Goal: Register for event/course: Register for event/course

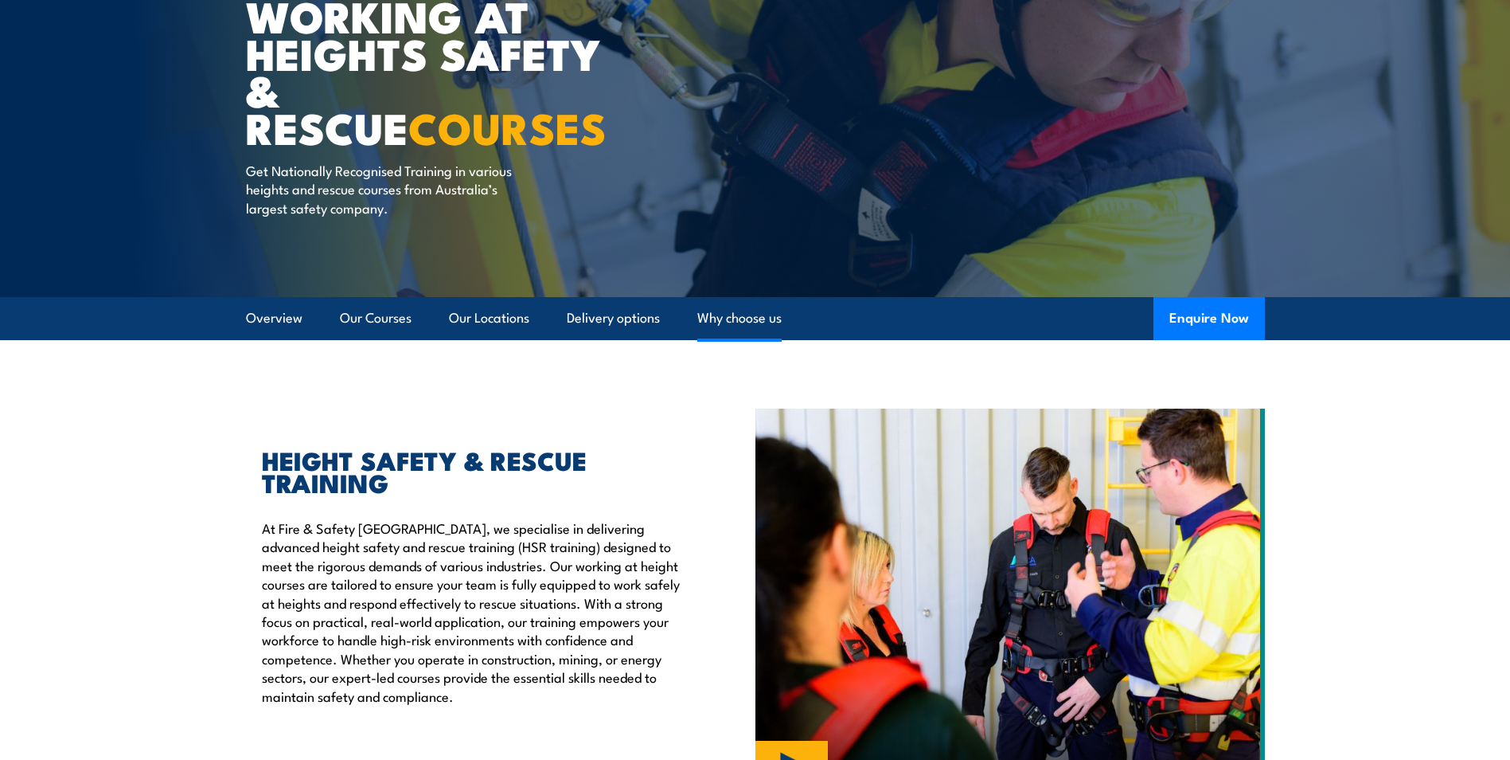
scroll to position [133, 0]
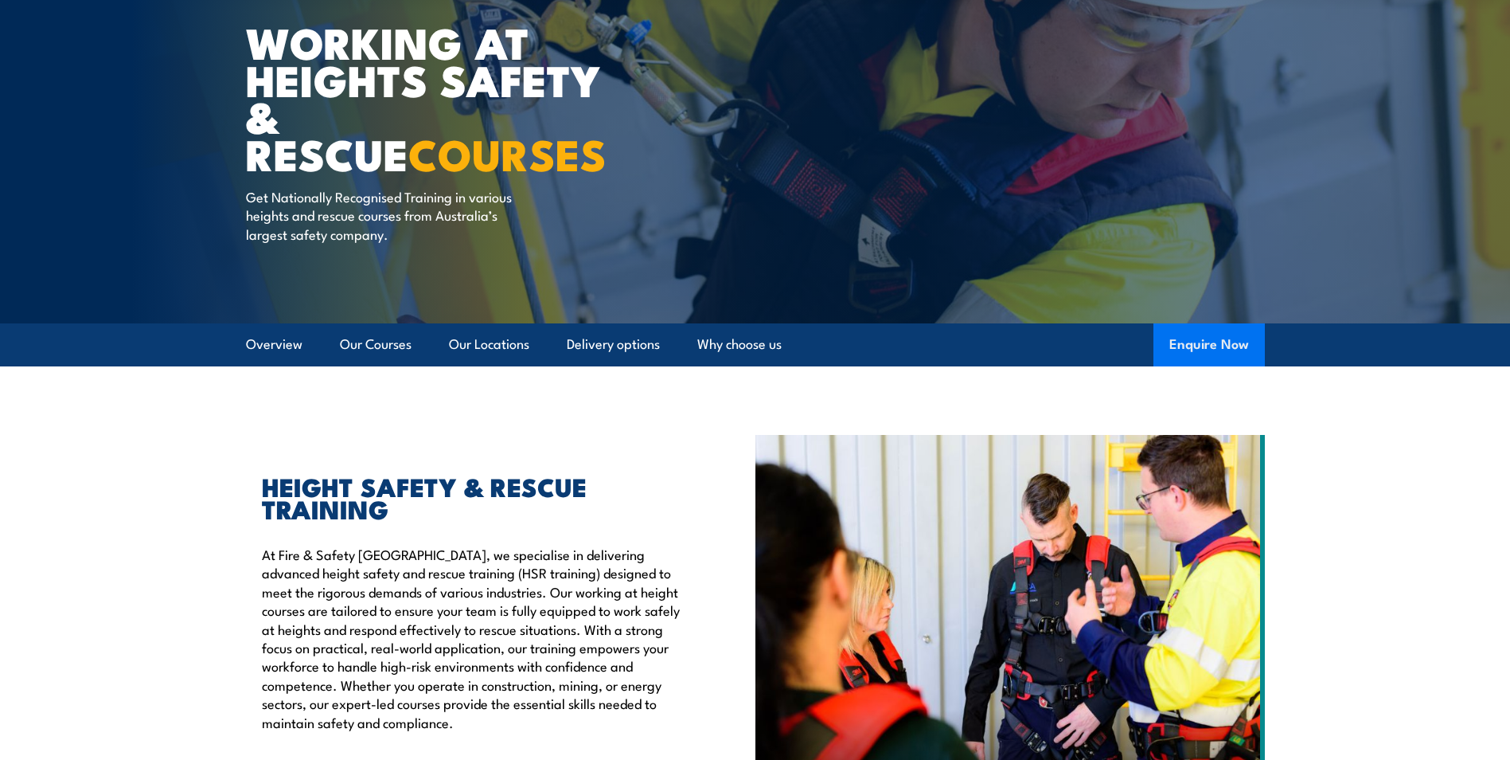
click at [1219, 332] on button "Enquire Now" at bounding box center [1209, 344] width 111 height 43
click at [781, 323] on link "Why choose us" at bounding box center [739, 344] width 84 height 42
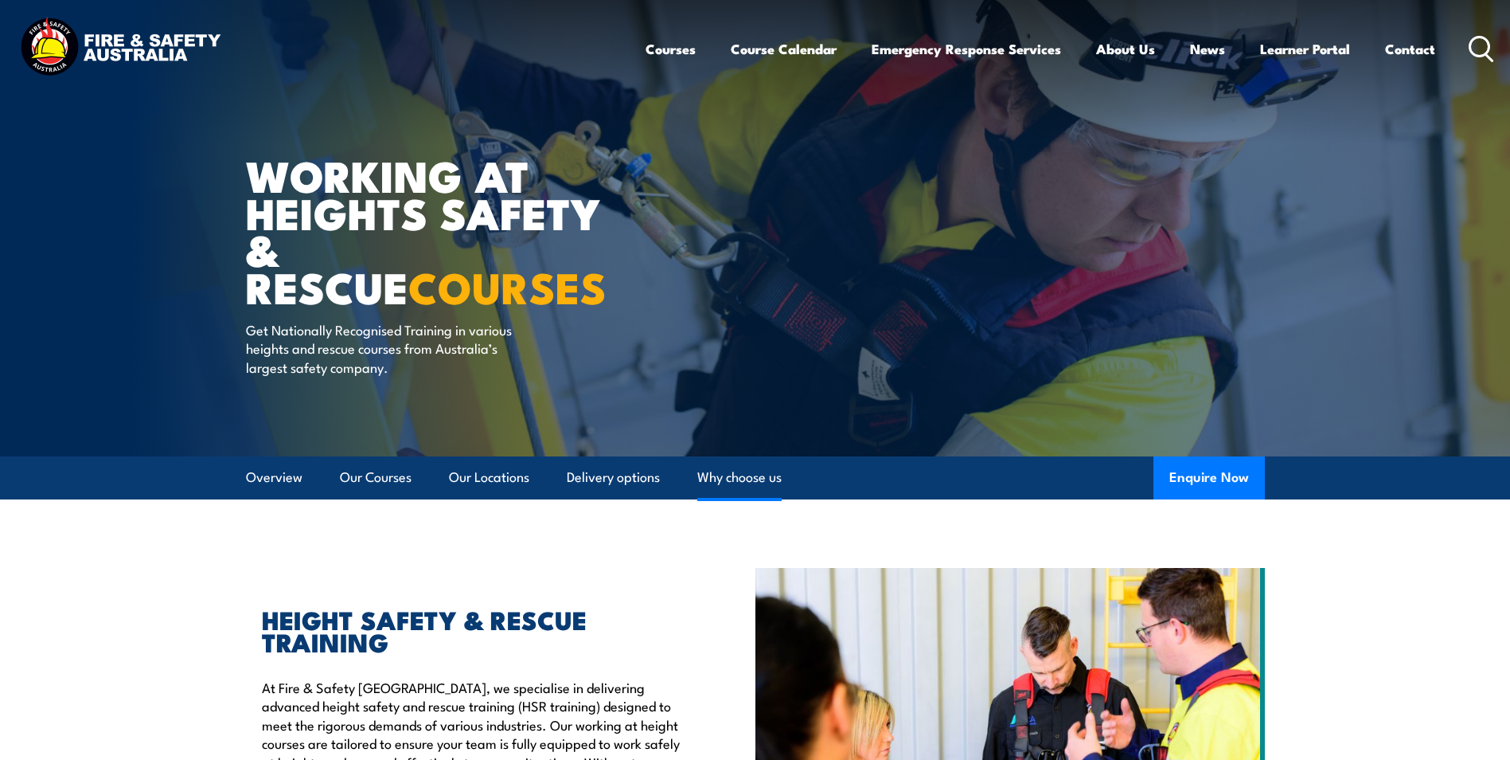
click at [764, 456] on link "Why choose us" at bounding box center [739, 477] width 84 height 42
click at [1199, 458] on button "Enquire Now" at bounding box center [1209, 477] width 111 height 43
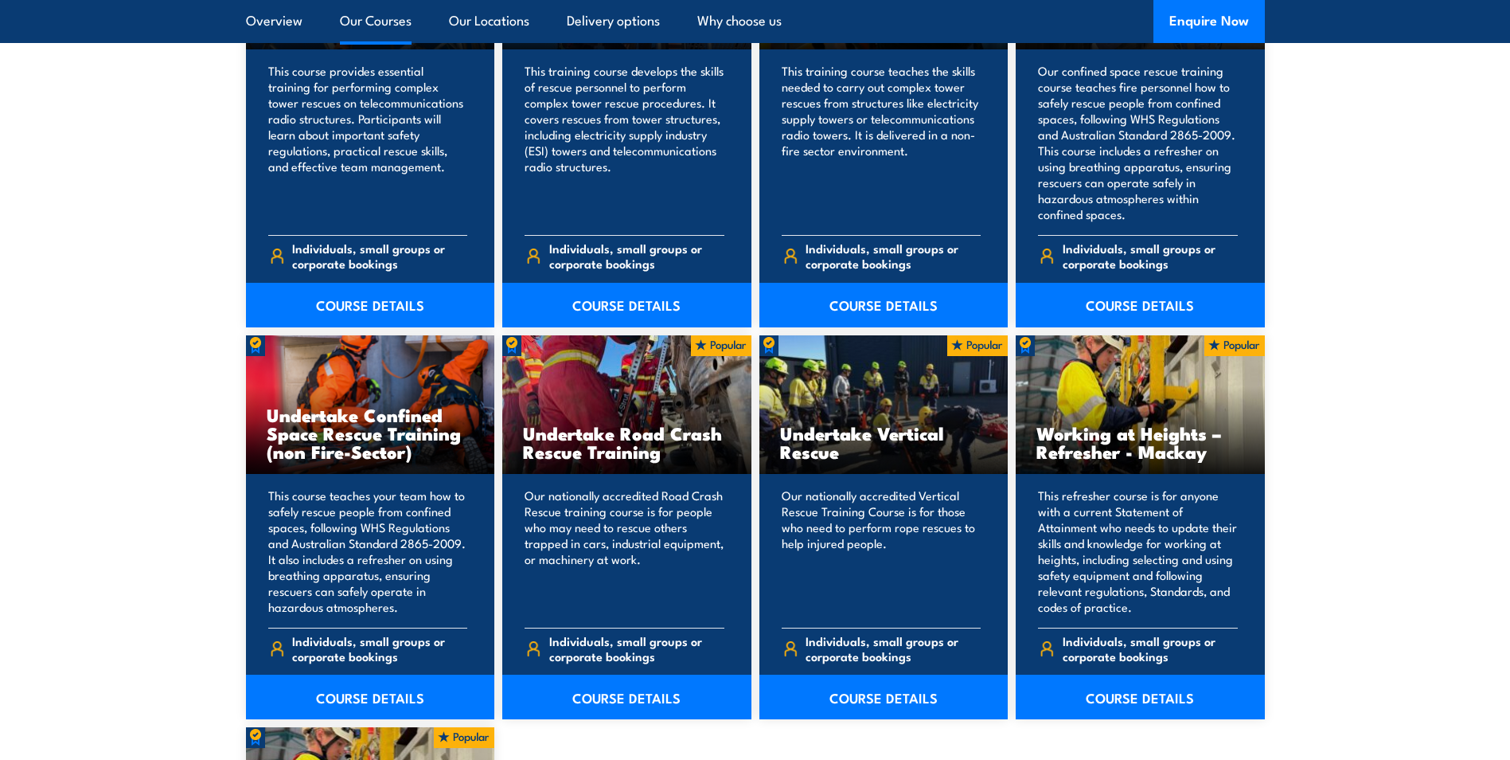
scroll to position [1451, 0]
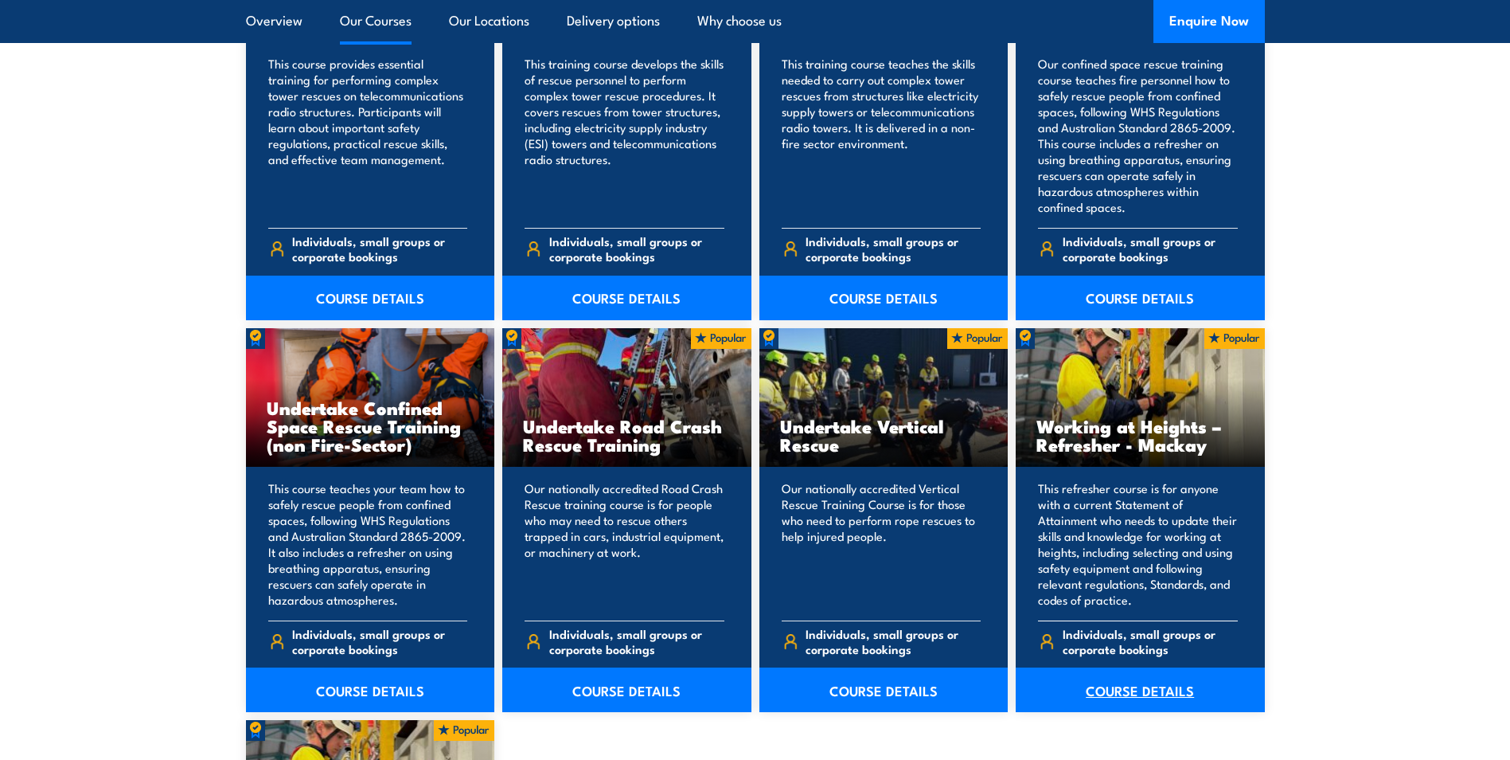
click at [1157, 689] on link "COURSE DETAILS" at bounding box center [1140, 689] width 249 height 45
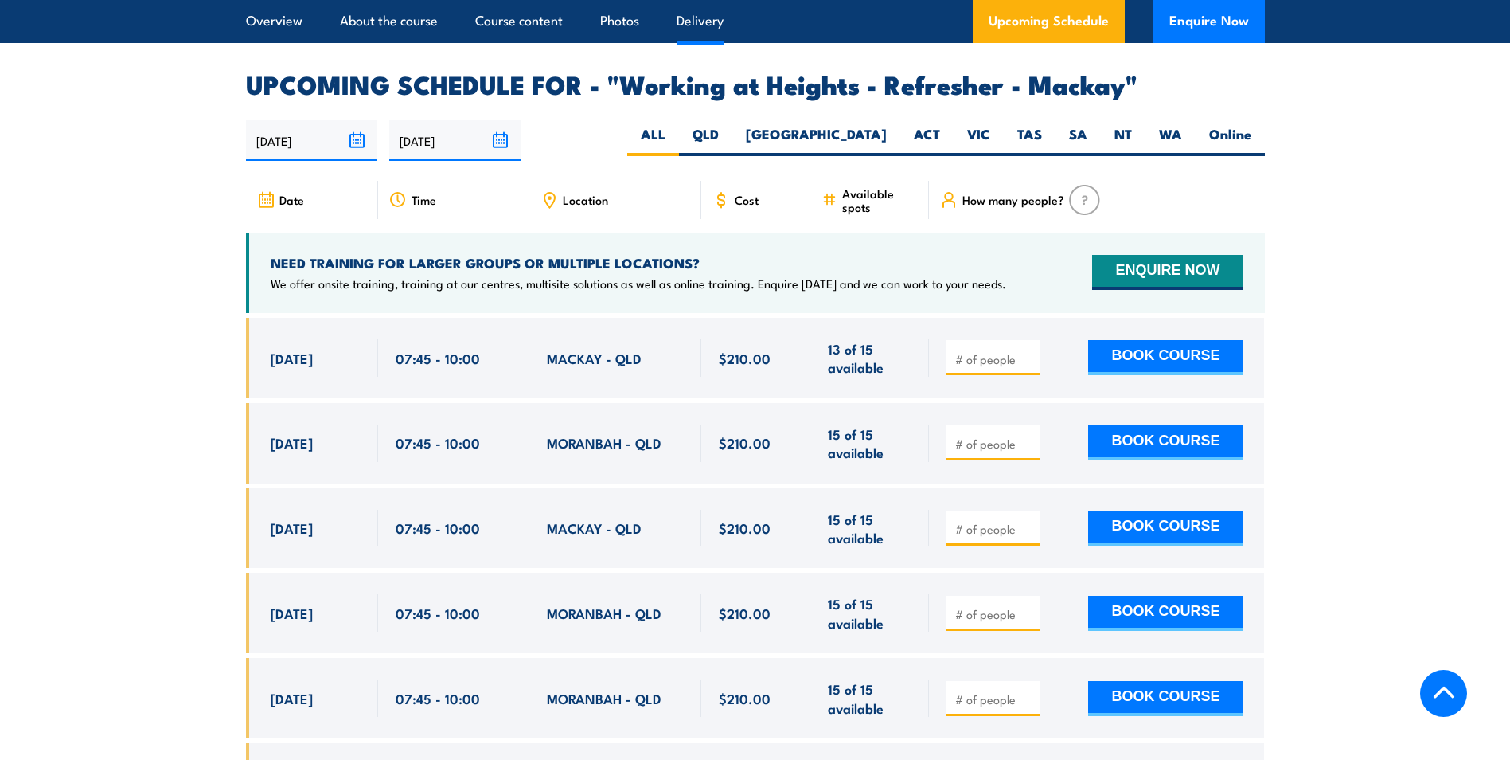
scroll to position [2150, 0]
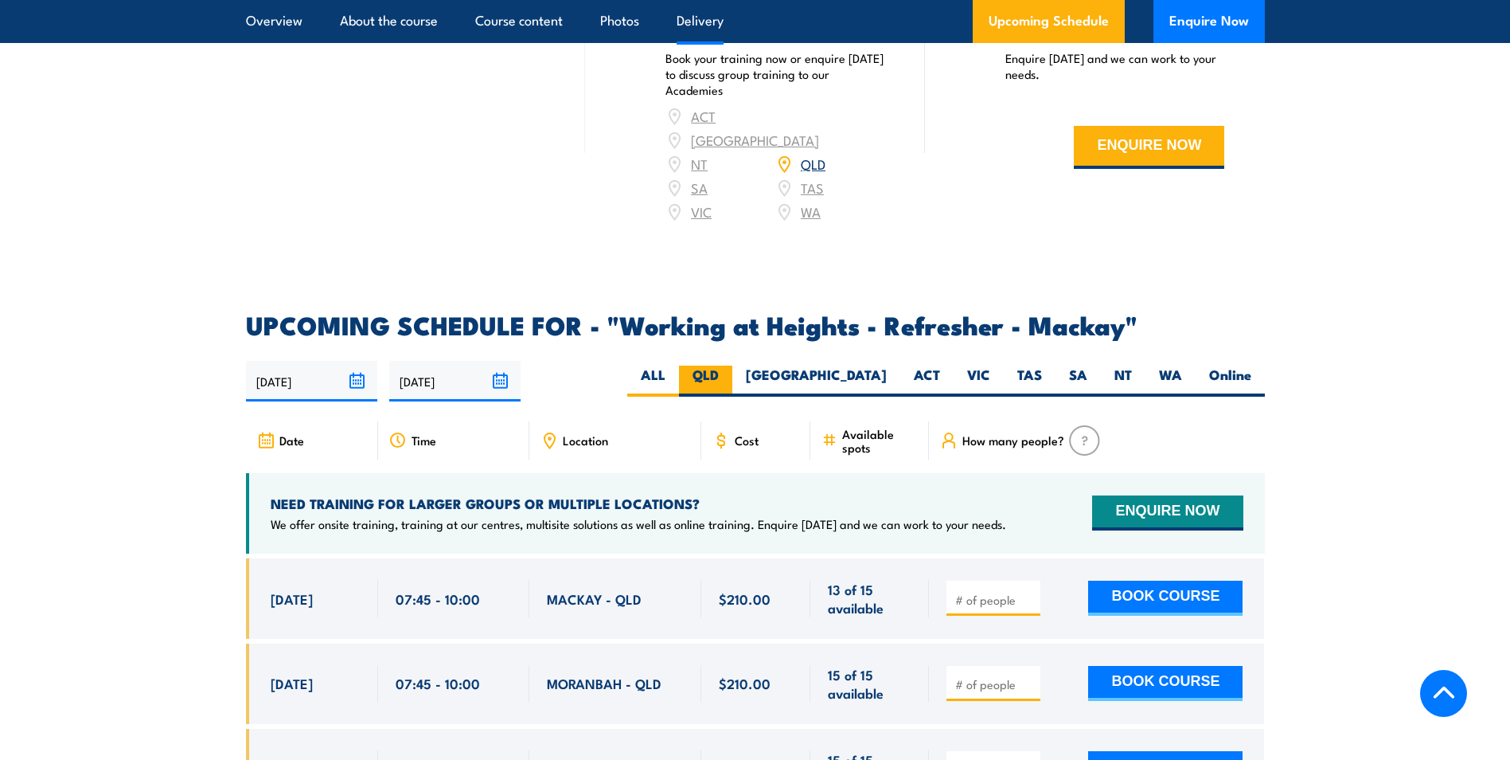
click at [732, 396] on label "QLD" at bounding box center [705, 380] width 53 height 31
click at [729, 376] on input "QLD" at bounding box center [724, 370] width 10 height 10
radio input "true"
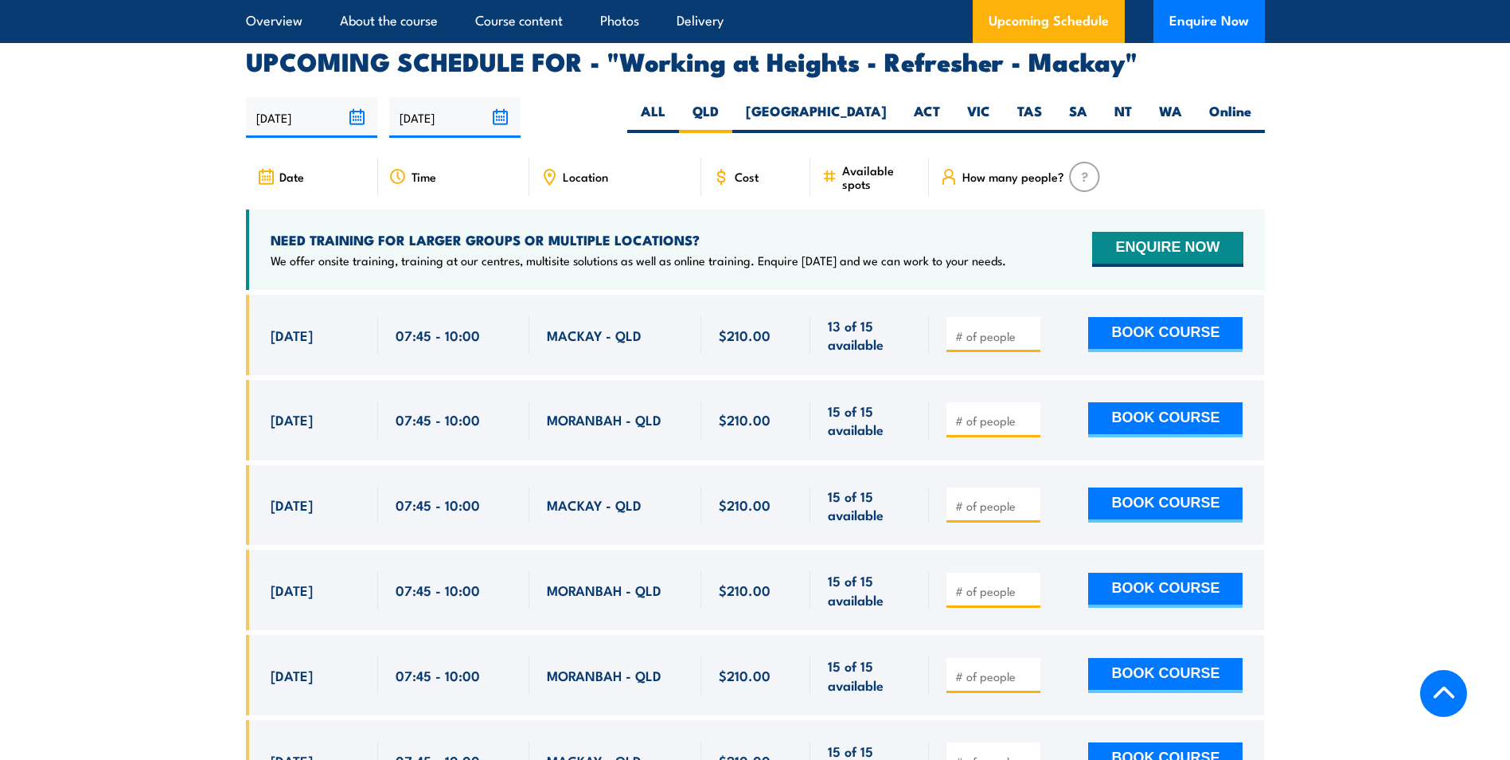
scroll to position [2396, 0]
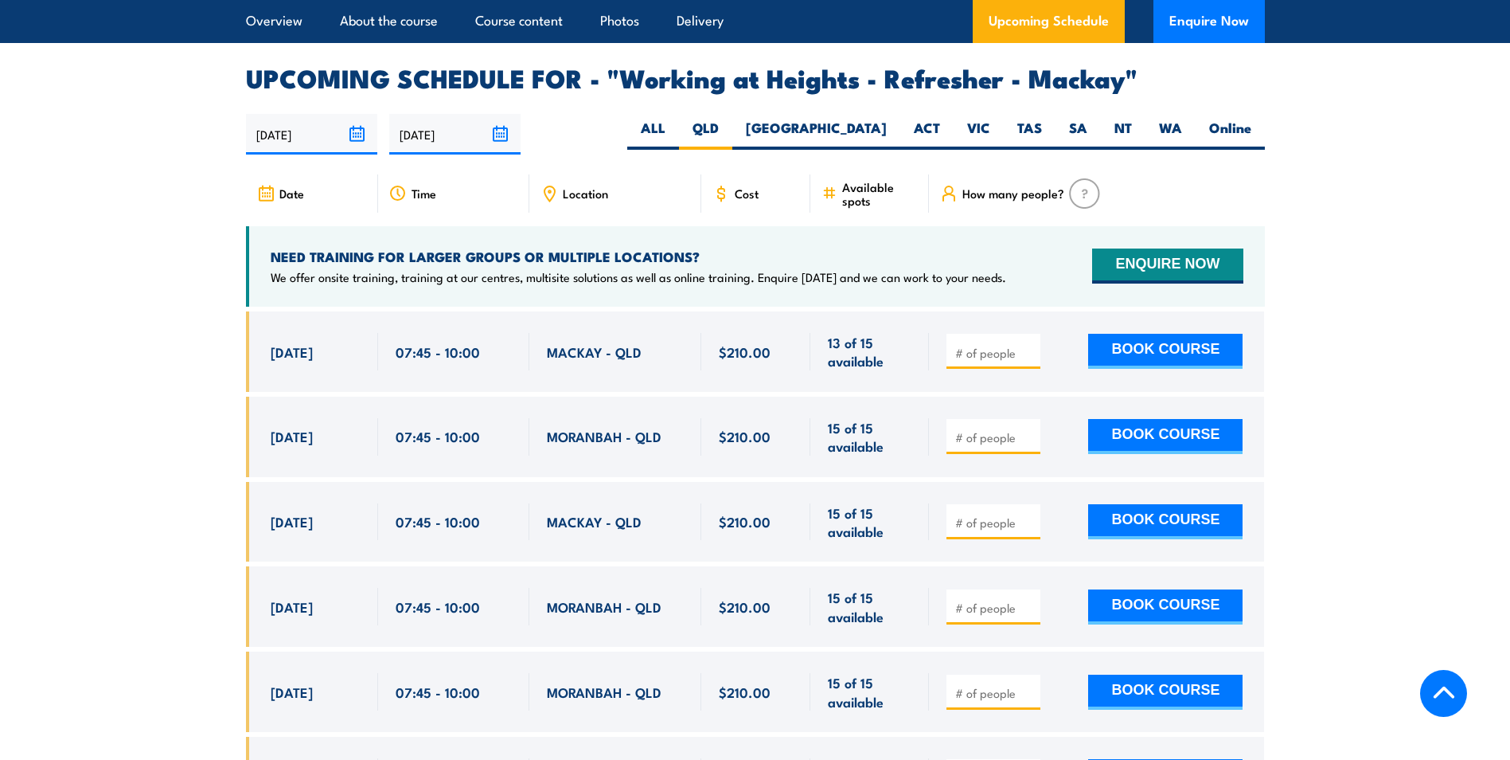
click at [748, 200] on span "Cost" at bounding box center [747, 193] width 24 height 14
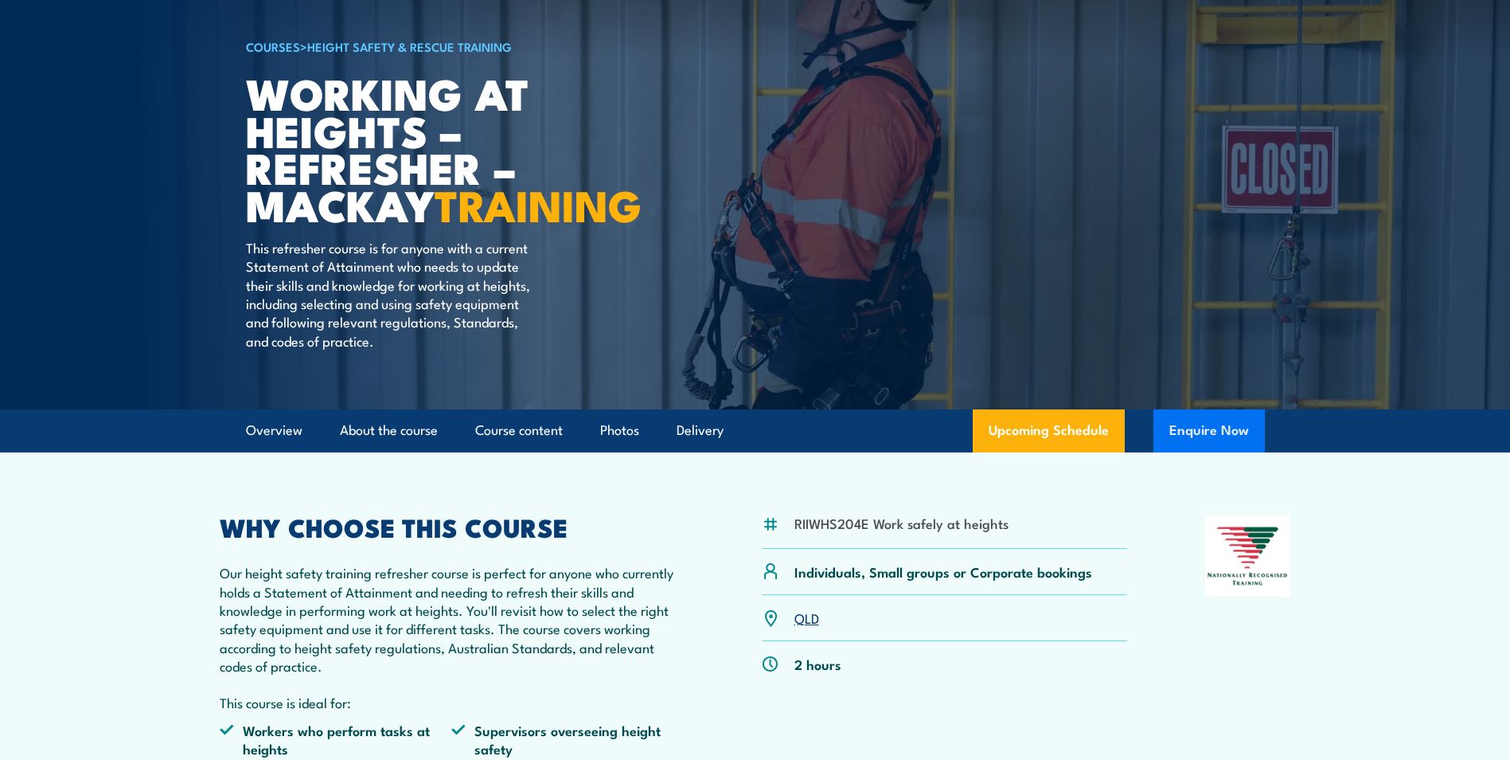
scroll to position [0, 0]
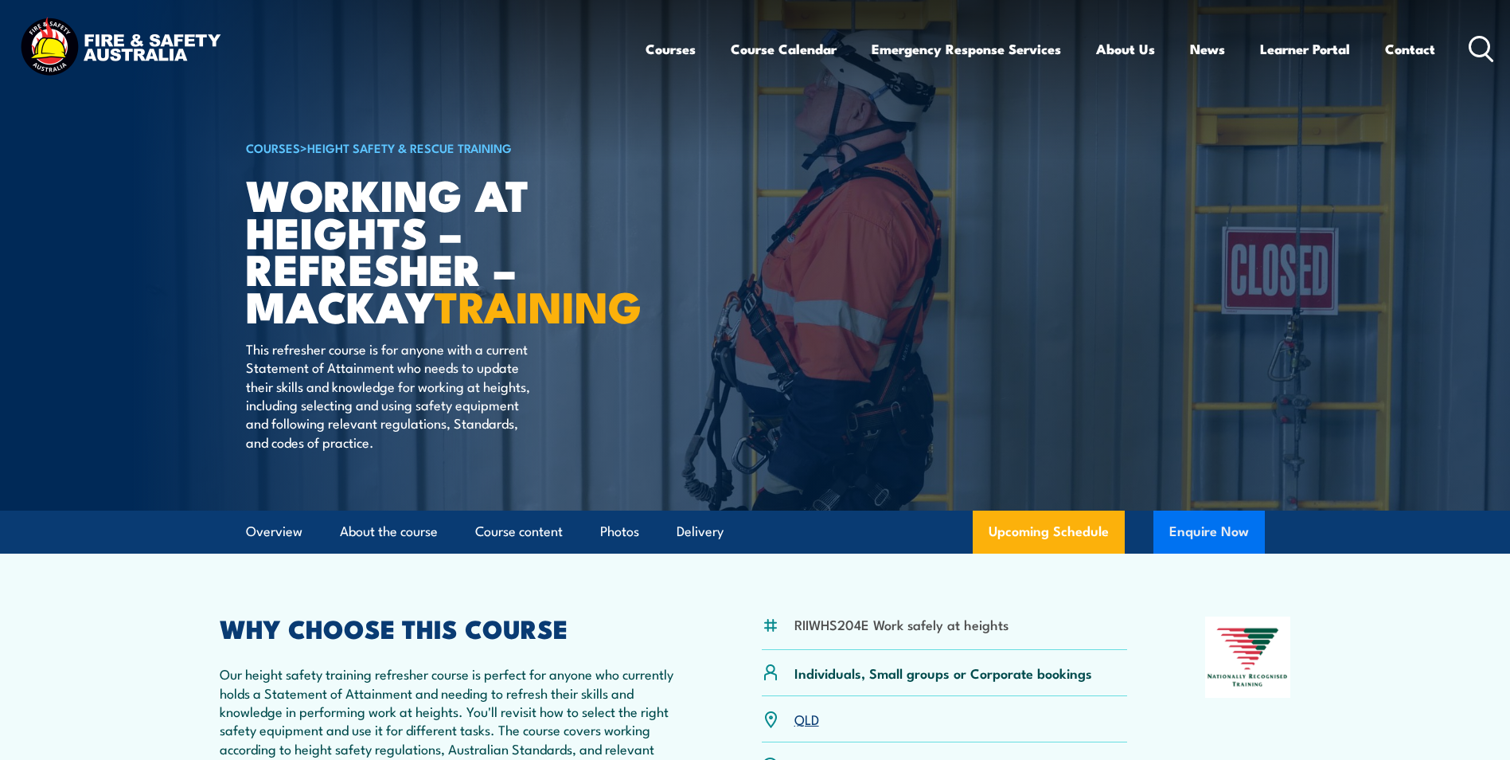
click at [1200, 553] on button "Enquire Now" at bounding box center [1209, 531] width 111 height 43
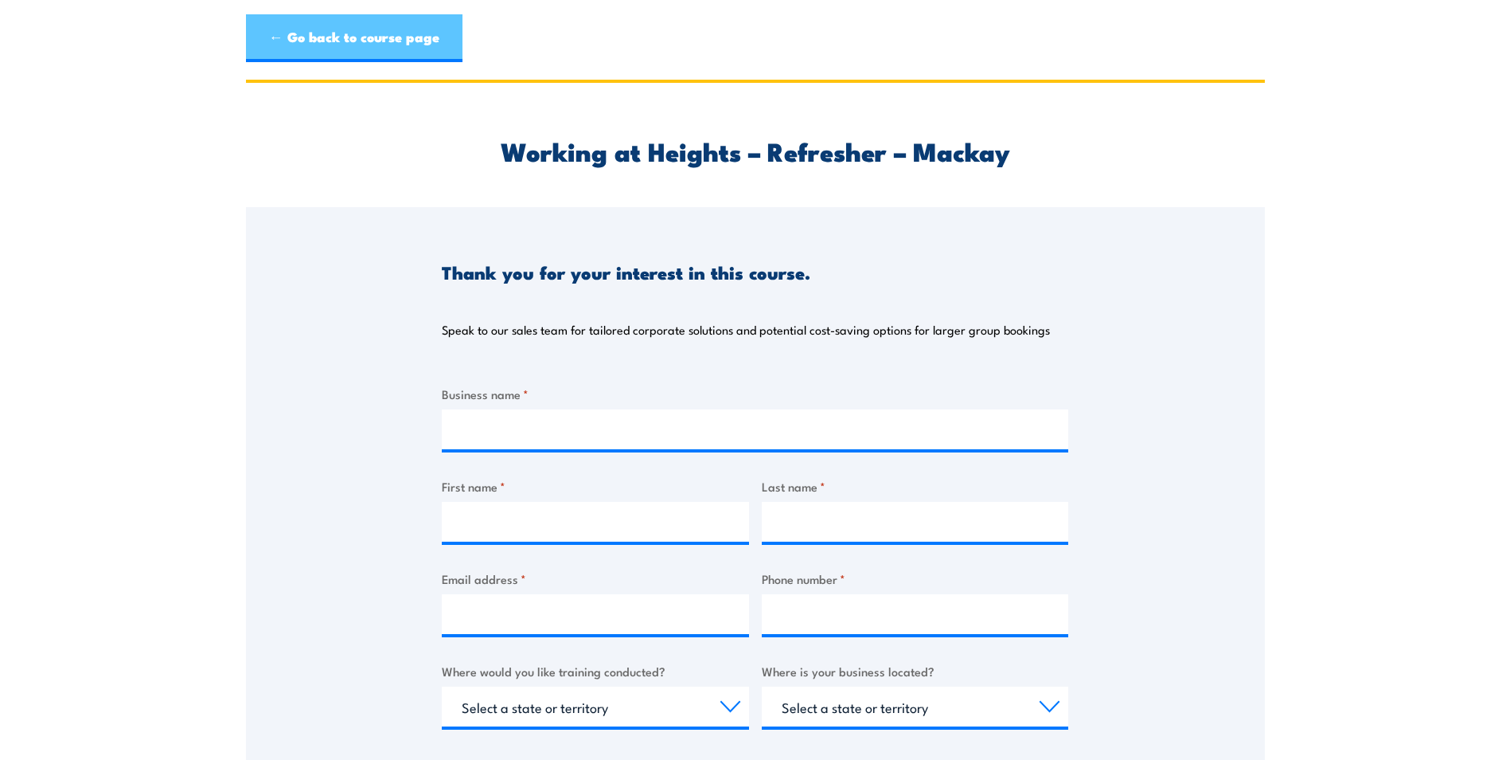
click at [276, 31] on link "← Go back to course page" at bounding box center [354, 38] width 217 height 48
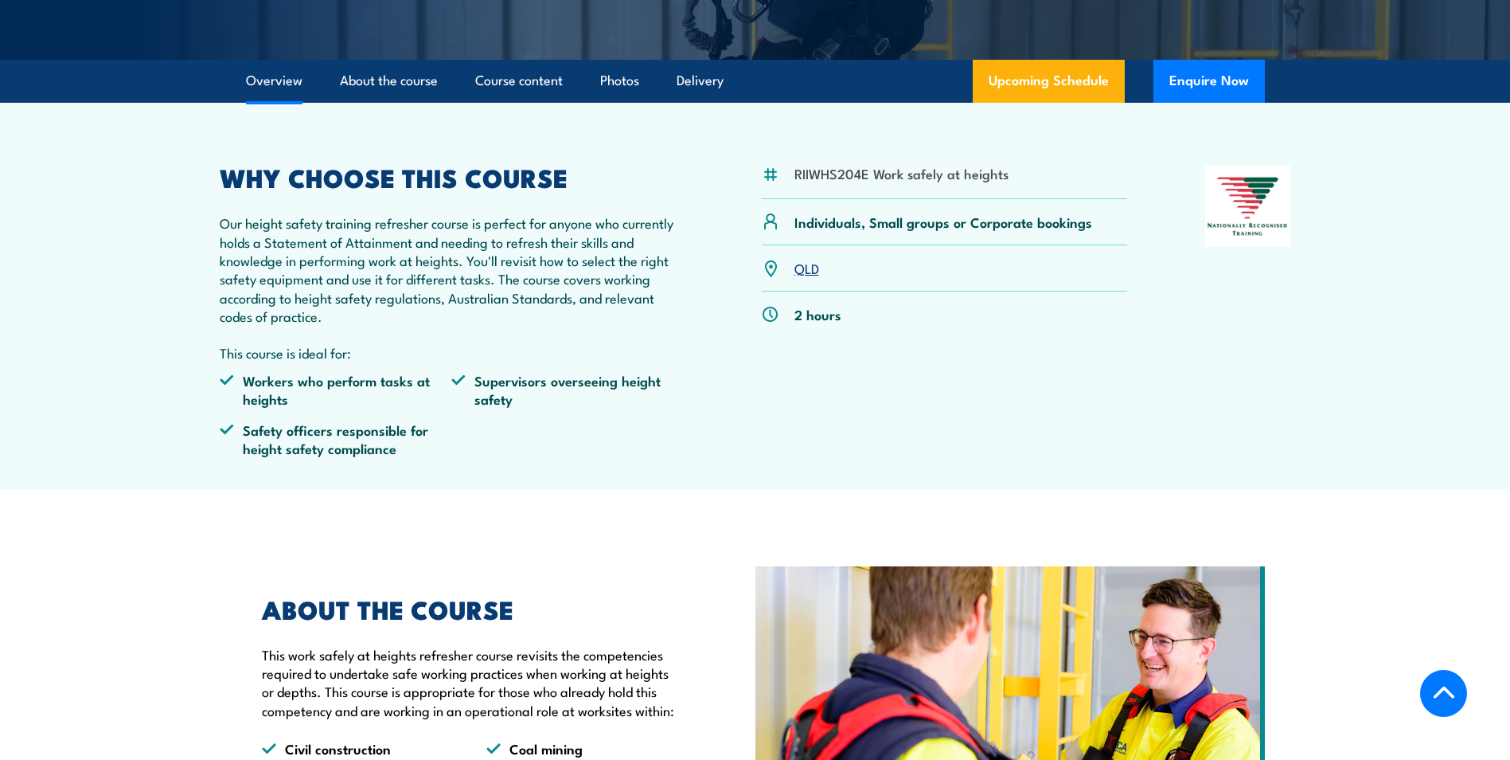
scroll to position [486, 0]
